Goal: Transaction & Acquisition: Purchase product/service

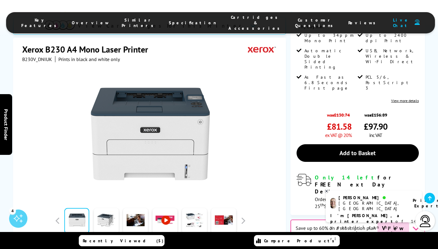
scroll to position [188, 0]
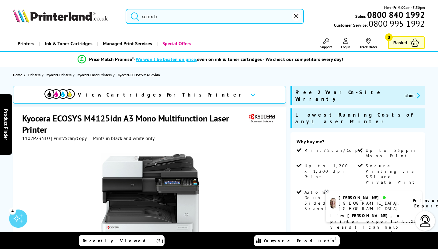
click at [414, 93] on icon "promo-description" at bounding box center [416, 95] width 5 height 6
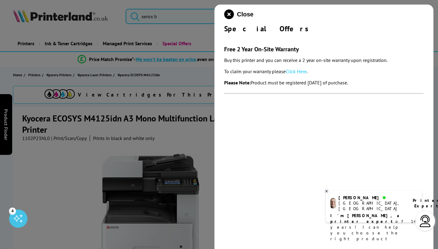
click at [300, 71] on link "Click Here" at bounding box center [295, 71] width 21 height 6
